Goal: Transaction & Acquisition: Purchase product/service

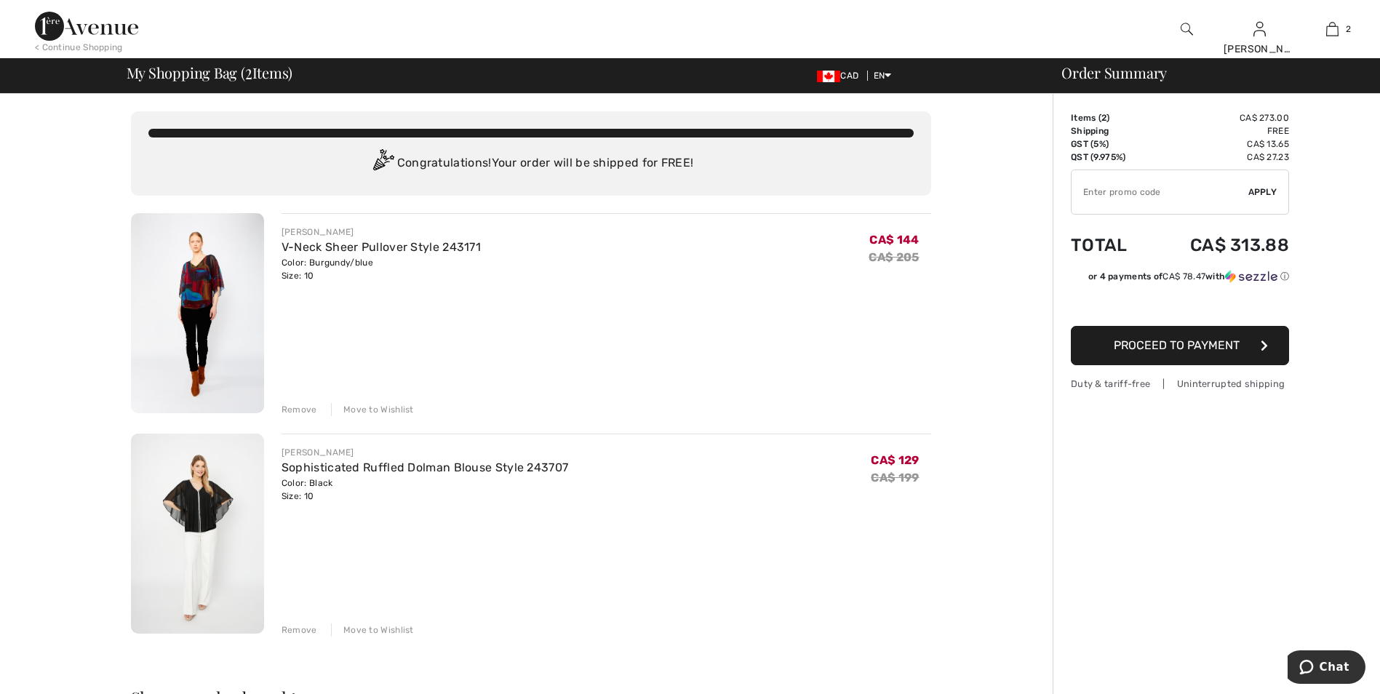
click at [303, 410] on div "Remove" at bounding box center [300, 409] width 36 height 13
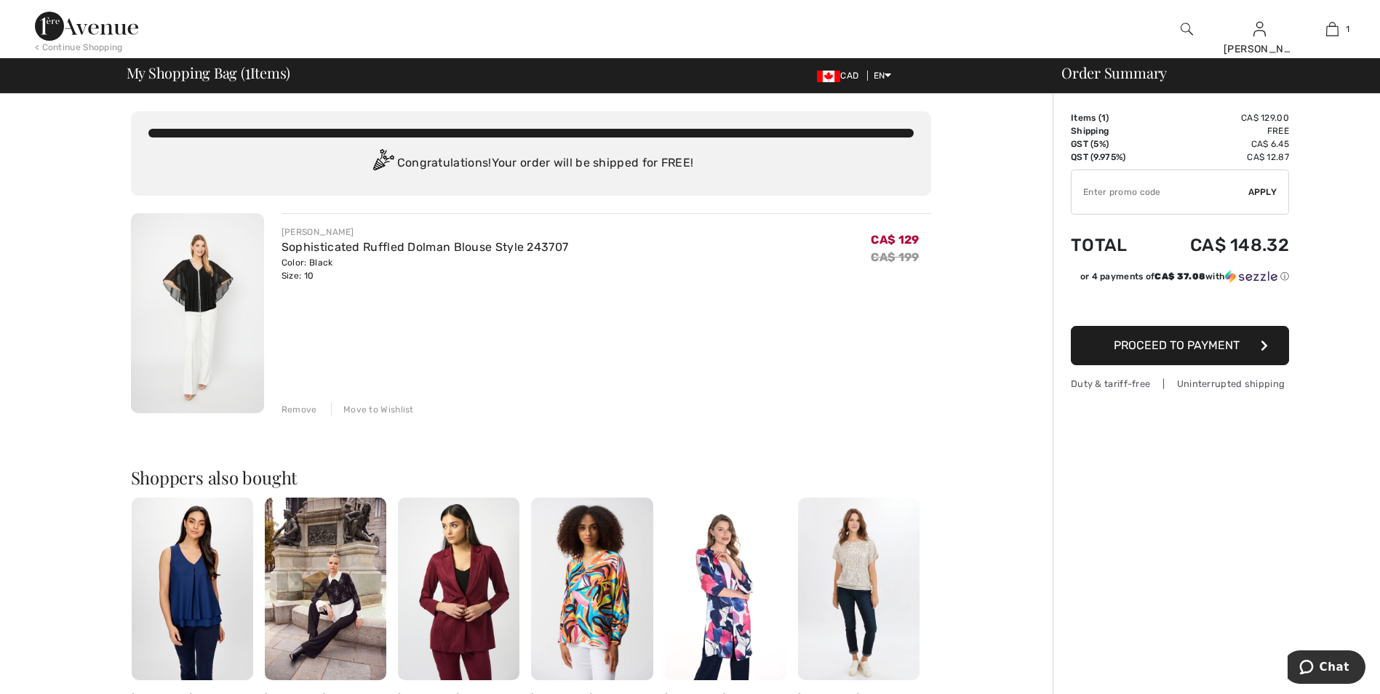
click at [1162, 346] on span "Proceed to Payment" at bounding box center [1177, 345] width 126 height 14
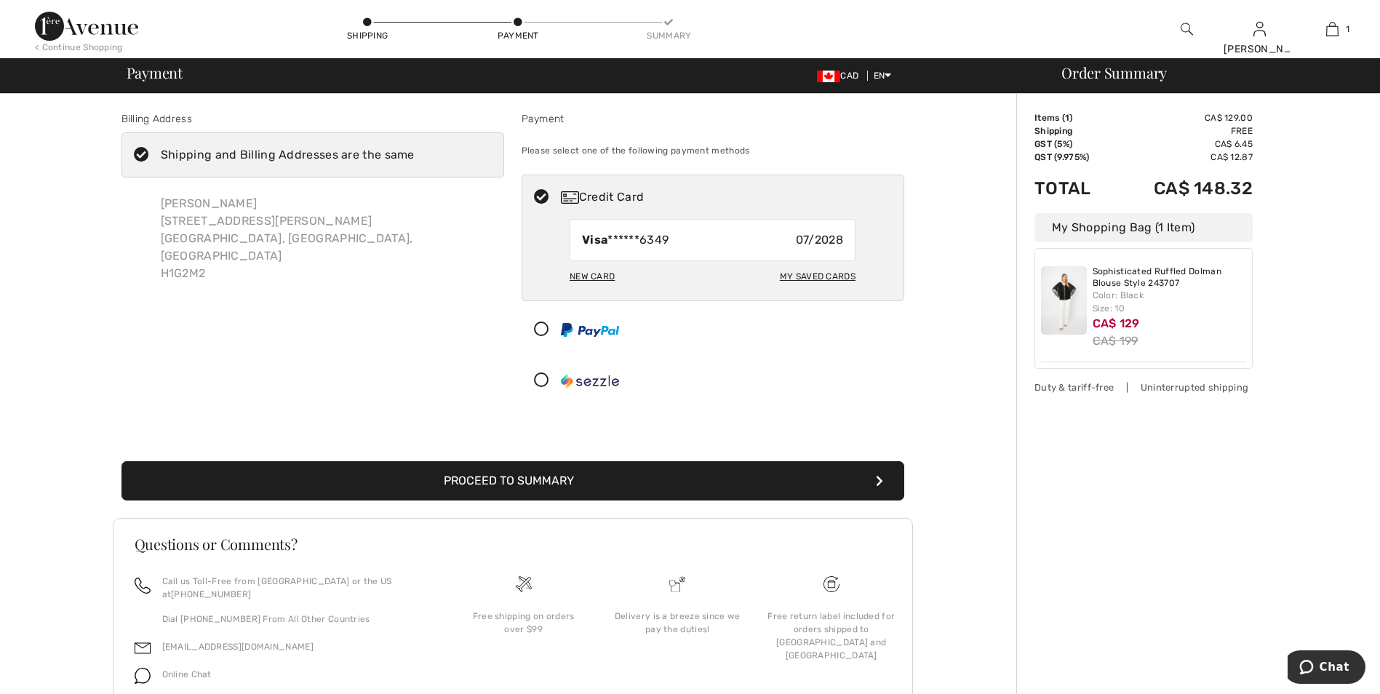
click at [494, 478] on button "Proceed to Summary" at bounding box center [513, 480] width 783 height 39
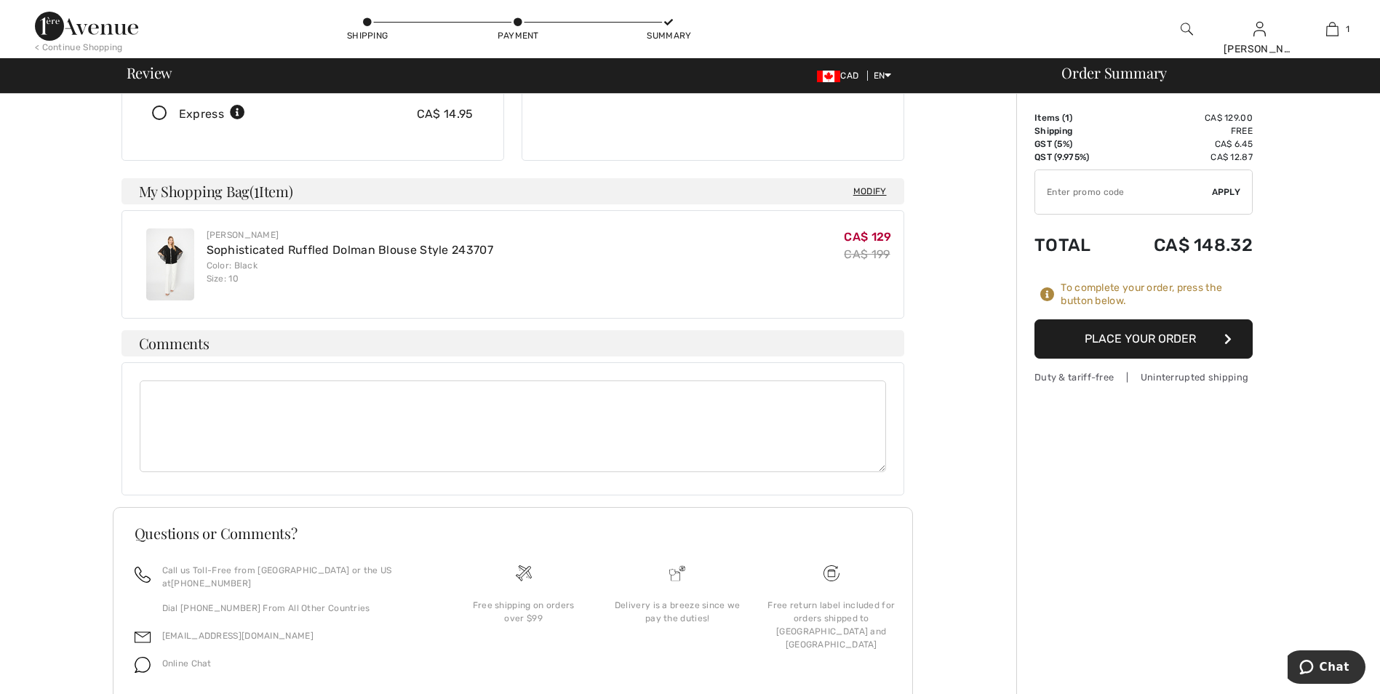
scroll to position [329, 0]
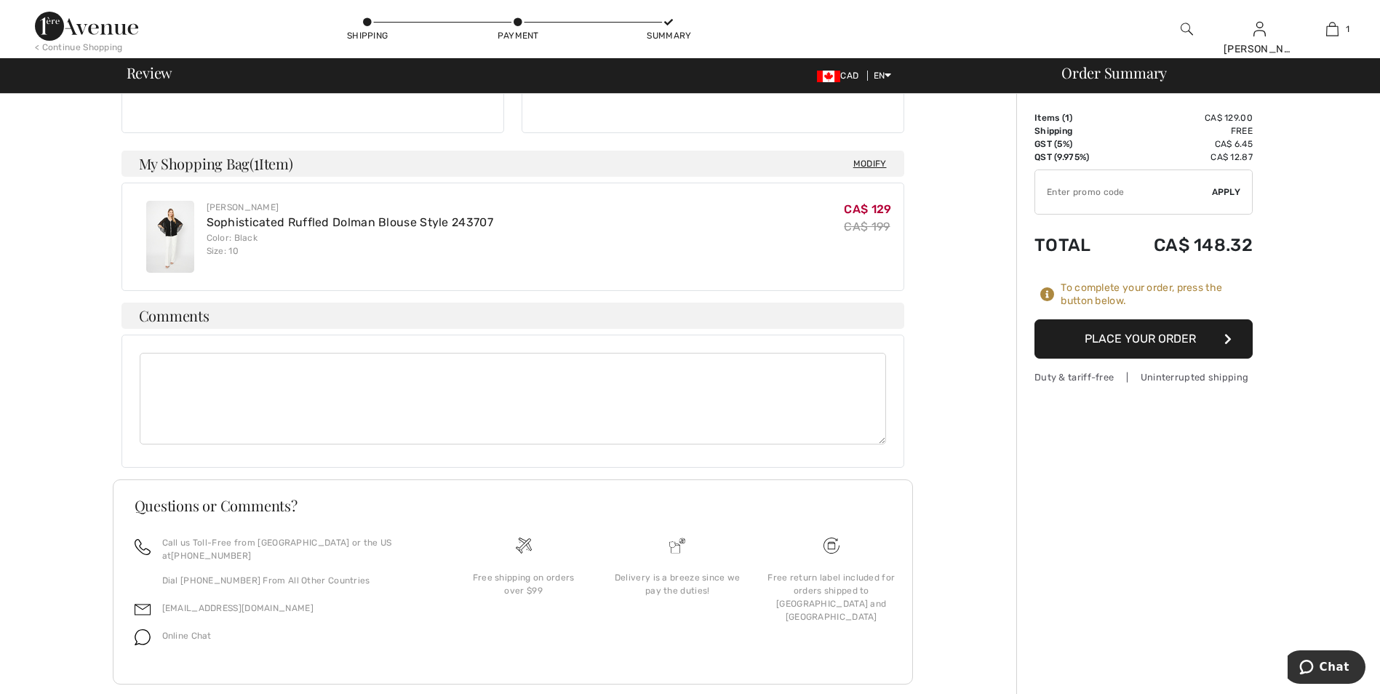
click at [1147, 335] on button "Place Your Order" at bounding box center [1144, 338] width 218 height 39
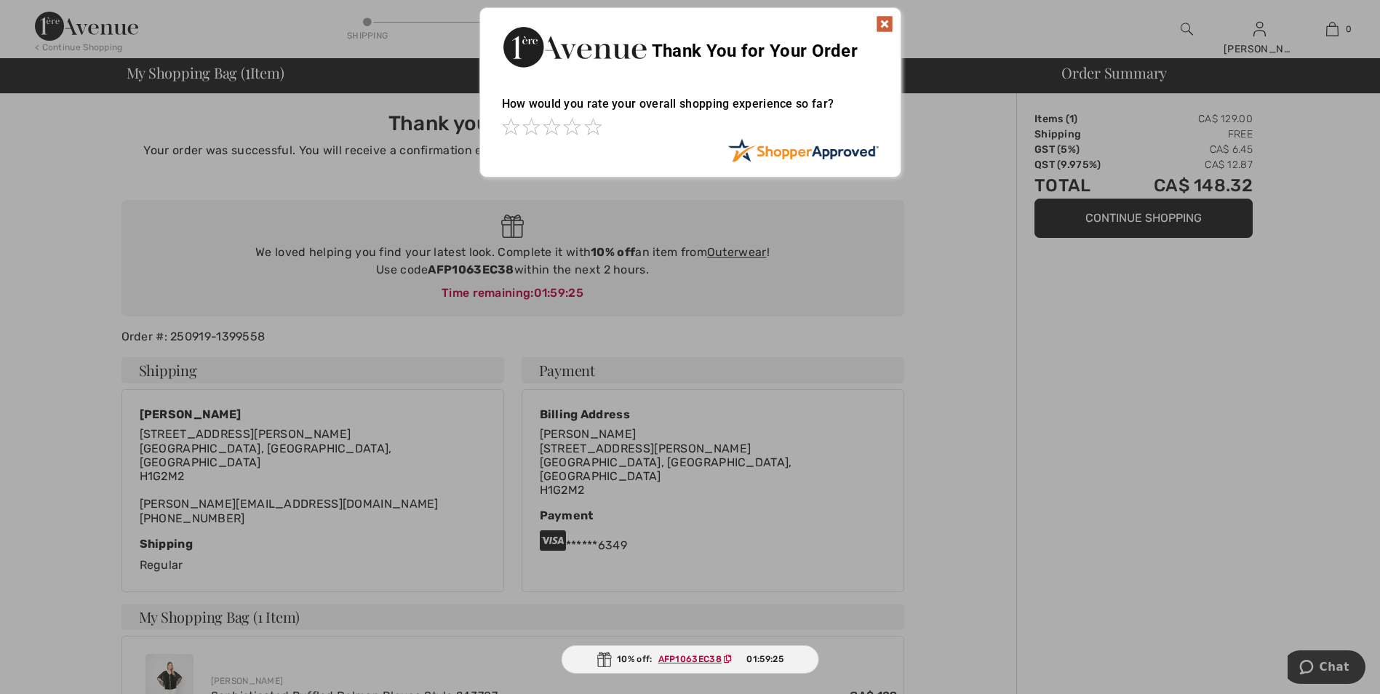
click at [886, 23] on img at bounding box center [884, 23] width 17 height 17
